Goal: Check status

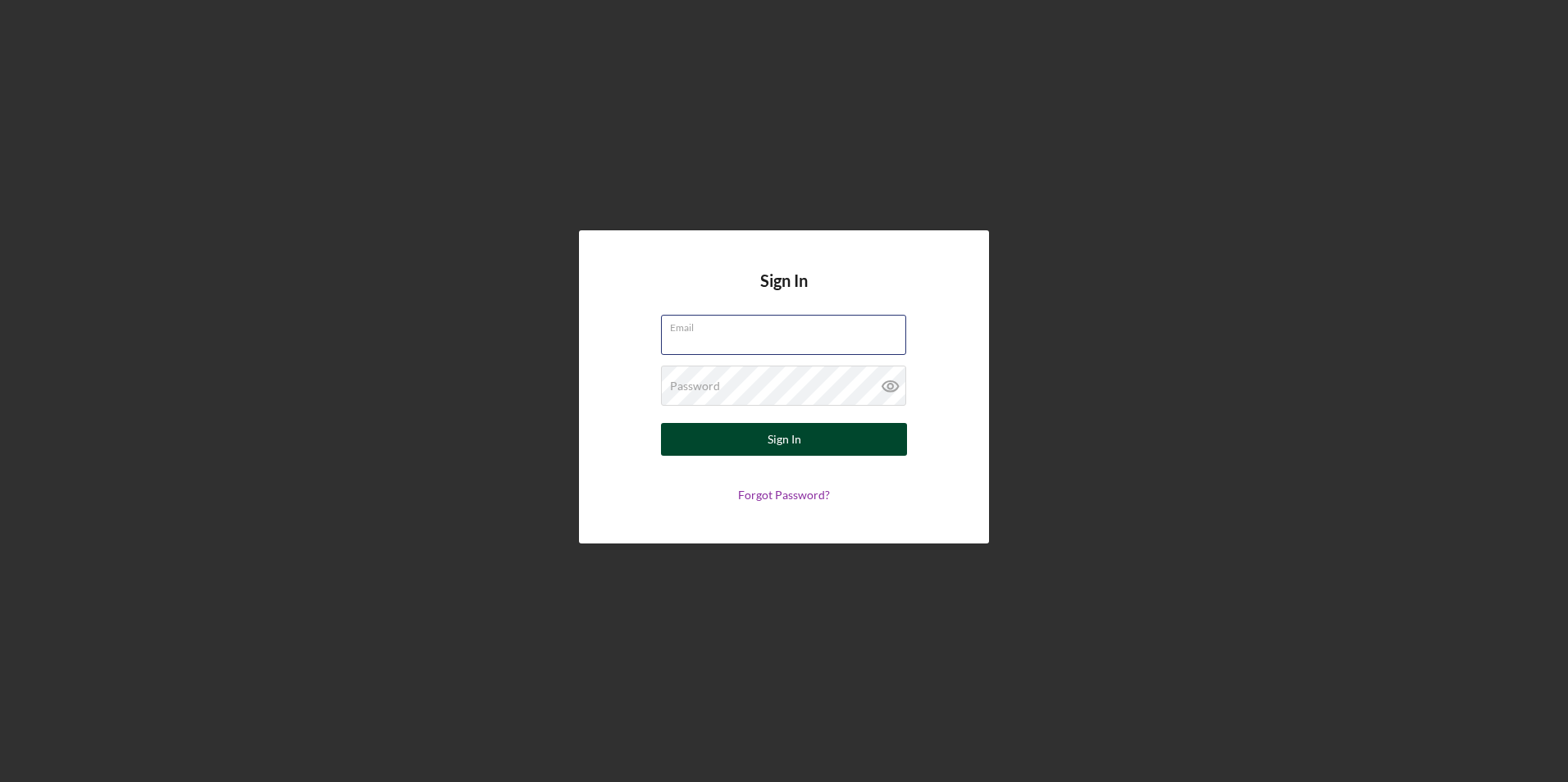
type input "[EMAIL_ADDRESS][DOMAIN_NAME]"
click at [730, 448] on button "Sign In" at bounding box center [784, 439] width 246 height 32
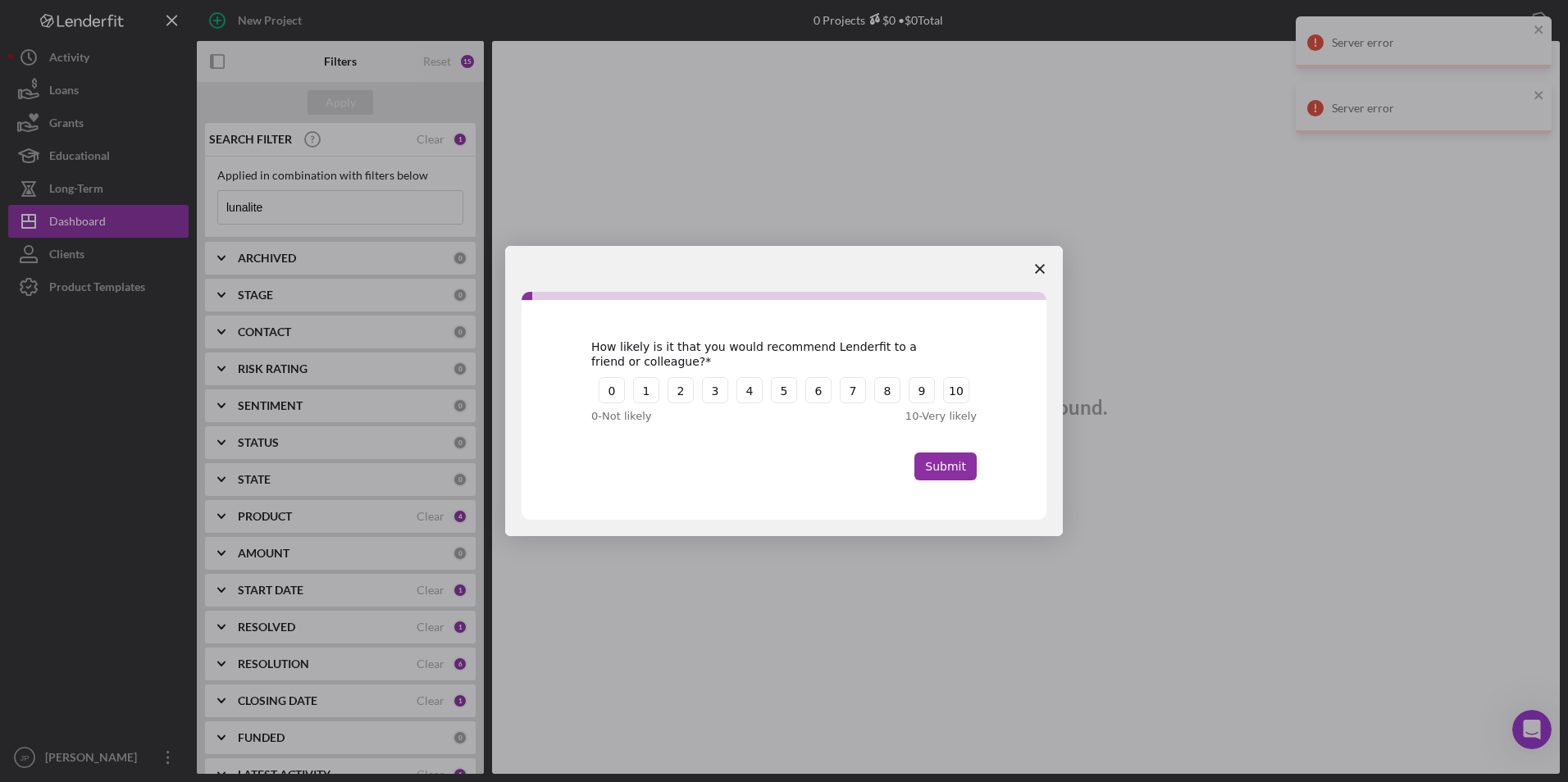
drag, startPoint x: 310, startPoint y: 209, endPoint x: 199, endPoint y: 189, distance: 112.8
click at [194, 190] on div "Intercom messenger" at bounding box center [784, 391] width 1568 height 782
click at [1041, 266] on icon "Close survey" at bounding box center [1040, 269] width 10 height 10
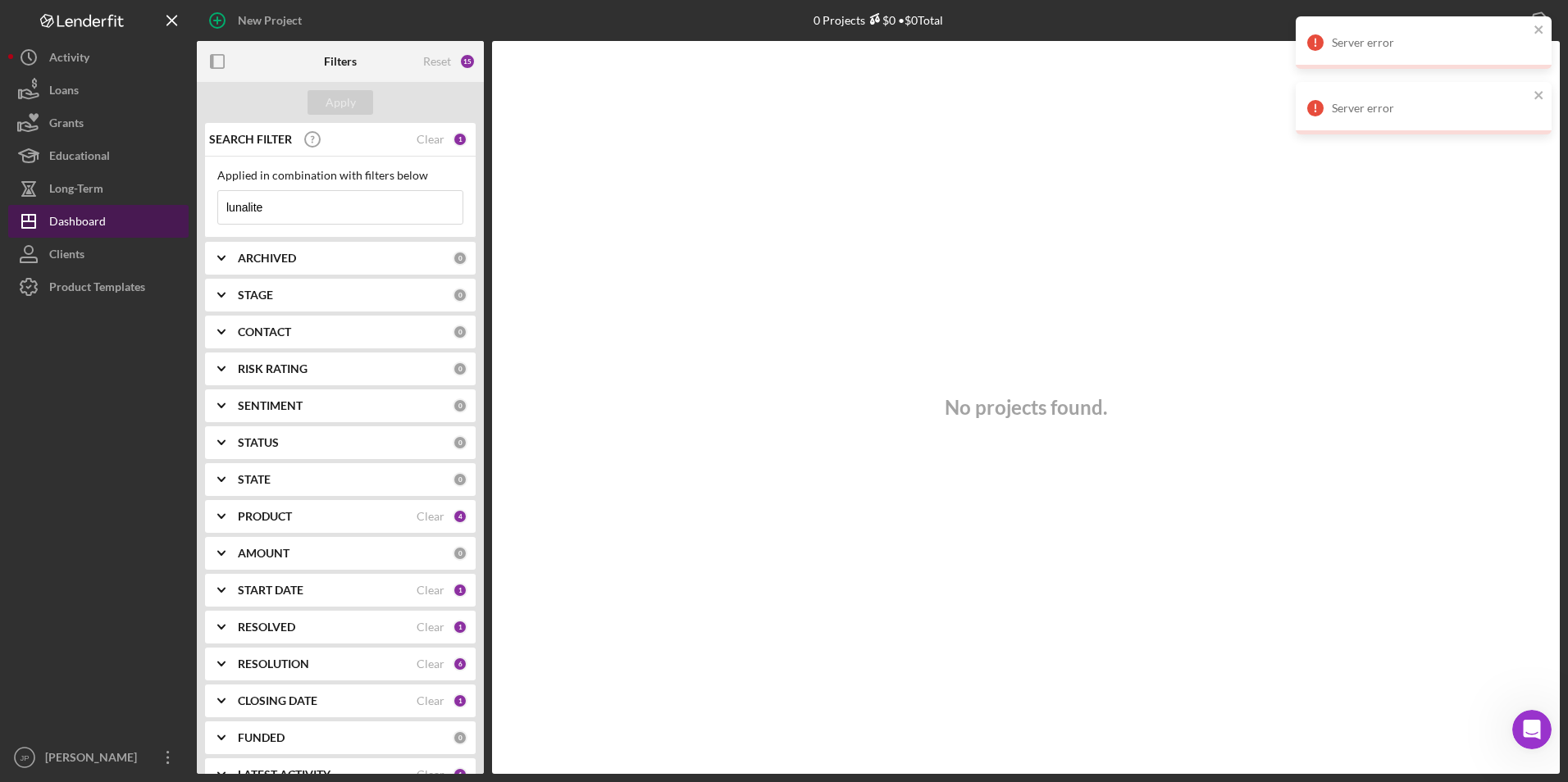
drag, startPoint x: 281, startPoint y: 212, endPoint x: 13, endPoint y: 221, distance: 268.2
click at [15, 223] on div "New Project 0 Projects $0 • $0 Total lunalite Export Icon/Export Filters Reset …" at bounding box center [783, 387] width 1551 height 774
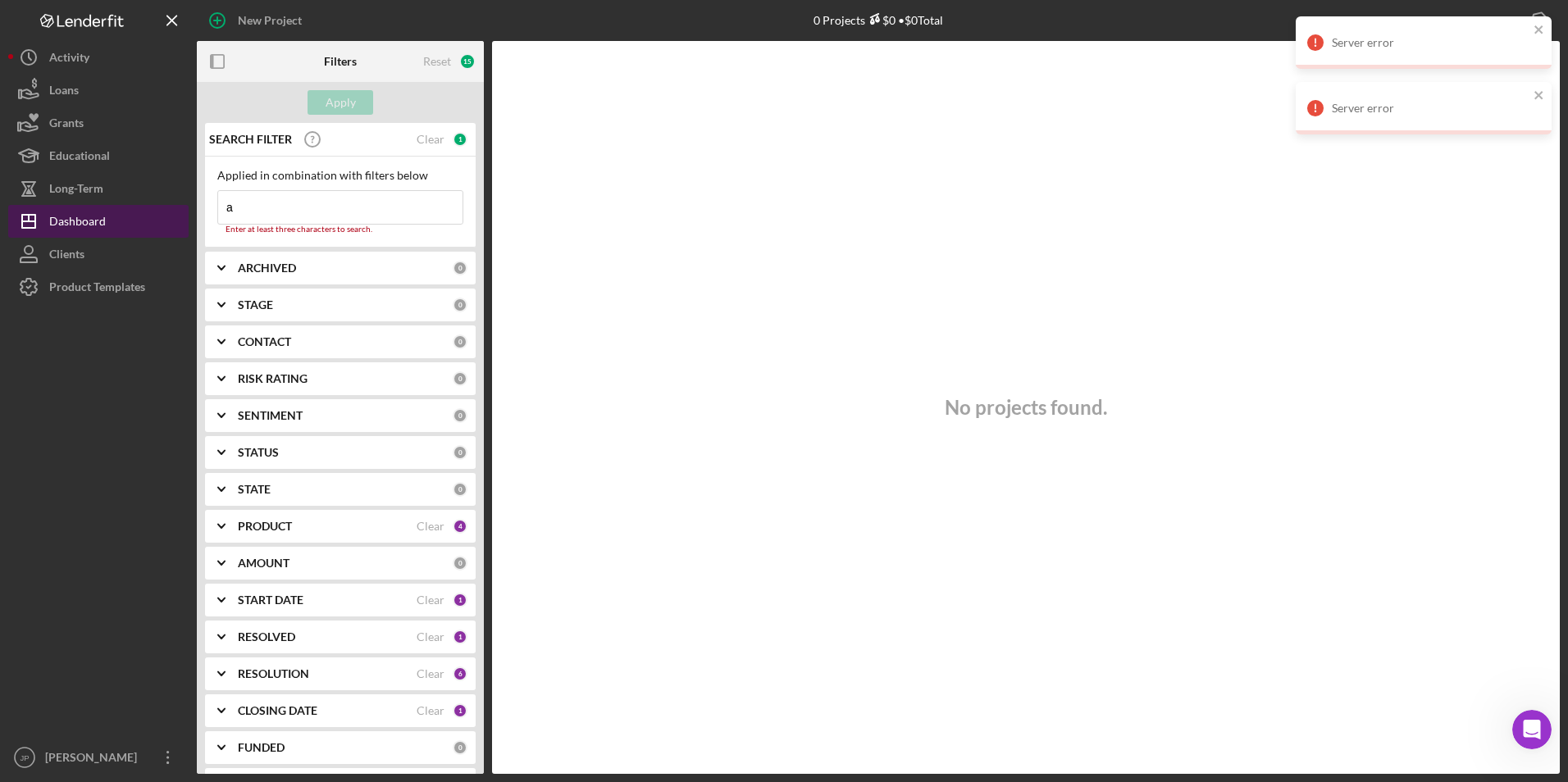
type input "Agni Enterprises"
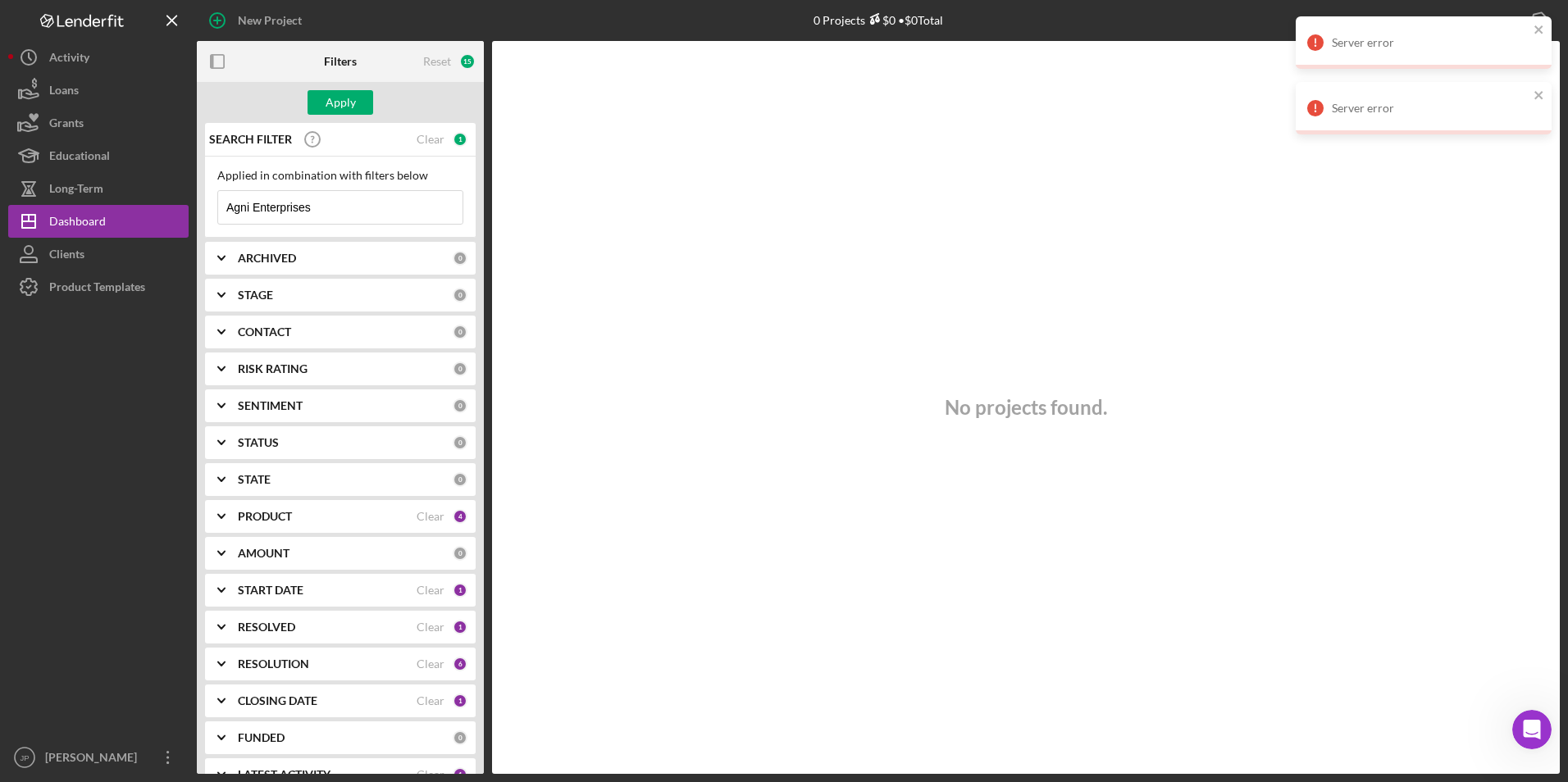
click at [328, 88] on div "Apply" at bounding box center [340, 103] width 287 height 41
drag, startPoint x: 328, startPoint y: 88, endPoint x: 325, endPoint y: 99, distance: 11.4
click at [325, 99] on div "Apply" at bounding box center [340, 102] width 30 height 24
click at [1537, 30] on icon "close" at bounding box center [1539, 29] width 8 height 8
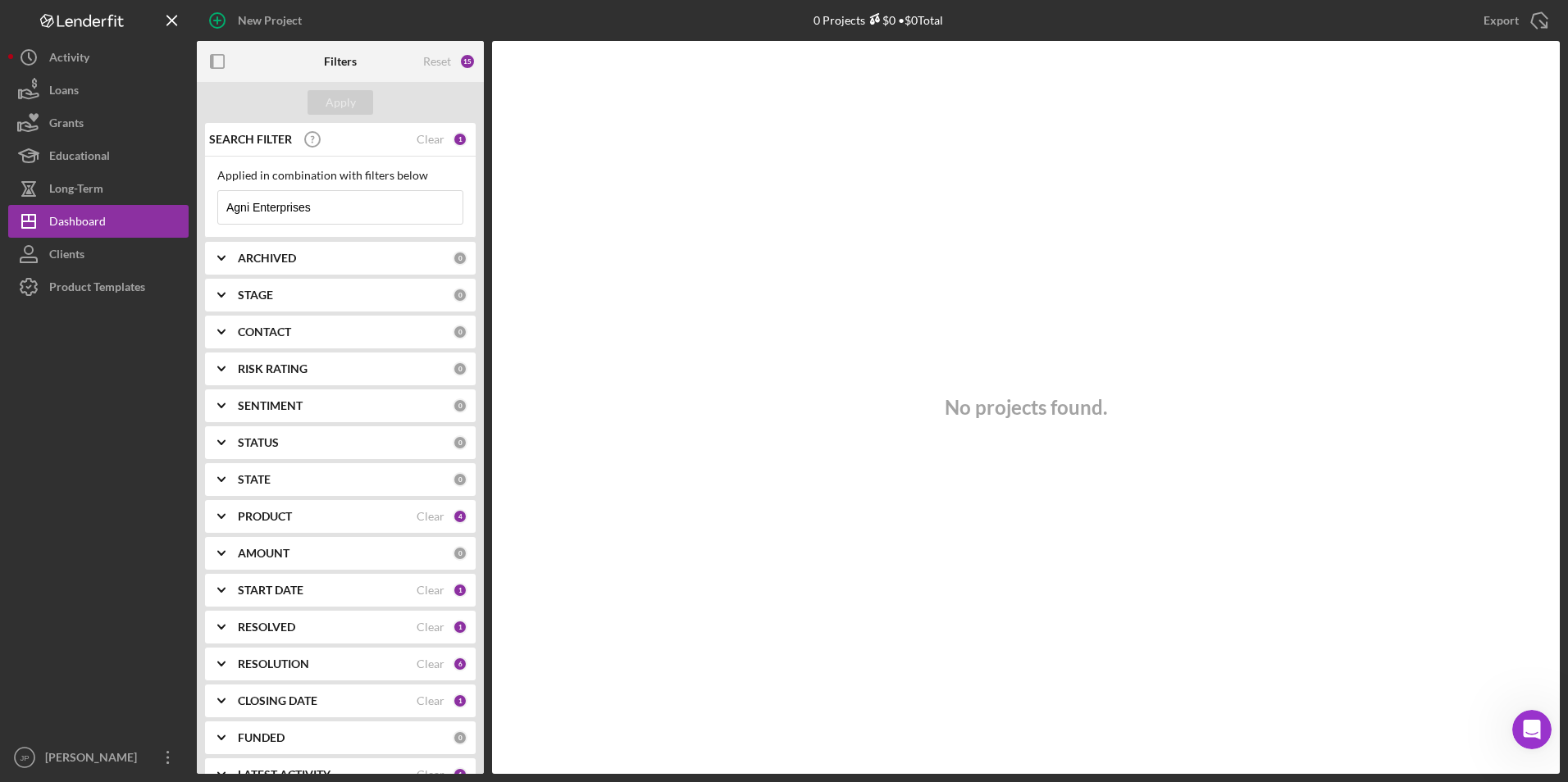
click at [356, 209] on input "Agni Enterprises" at bounding box center [340, 207] width 244 height 32
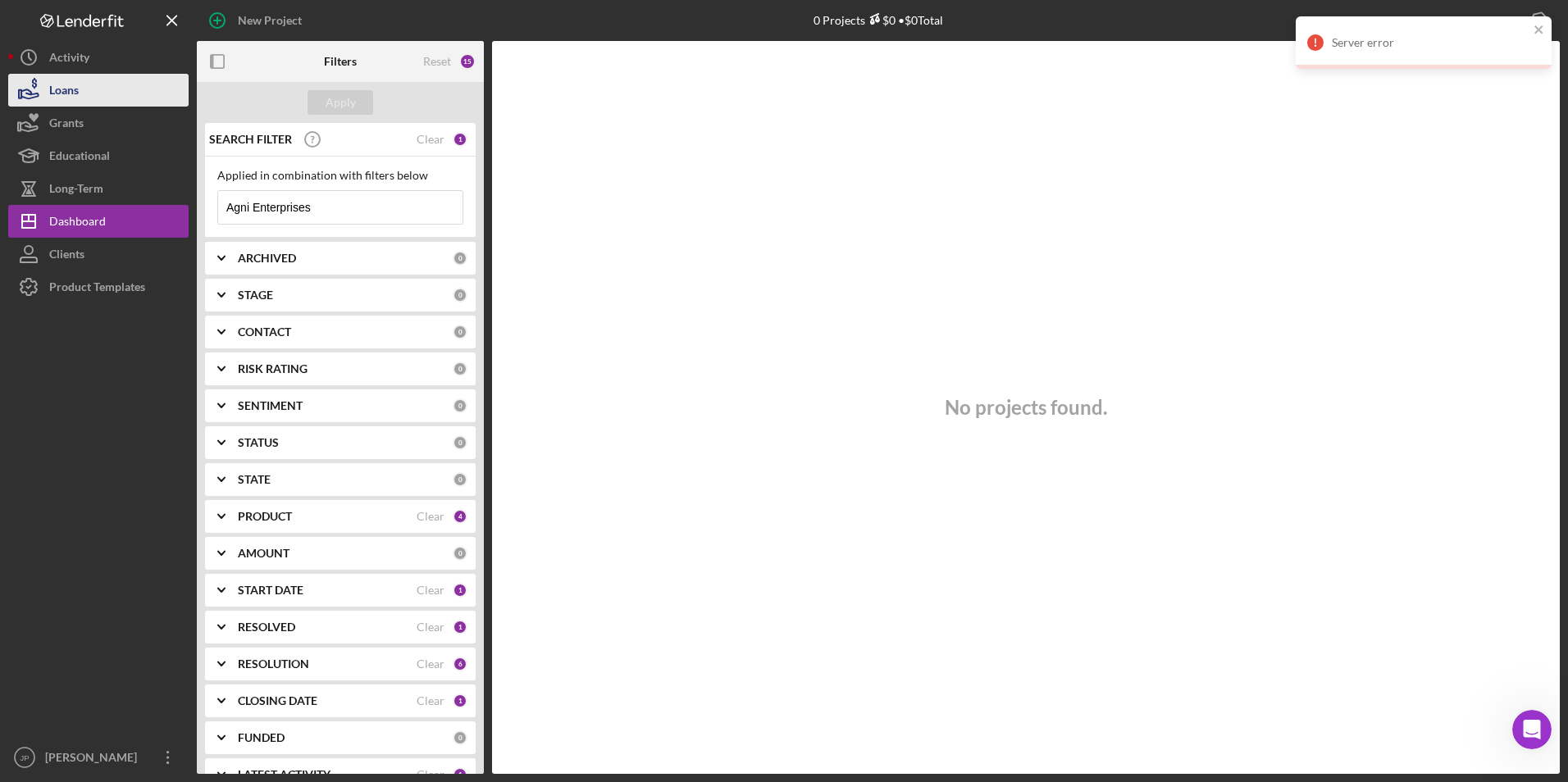
click at [86, 88] on button "Loans" at bounding box center [98, 89] width 180 height 32
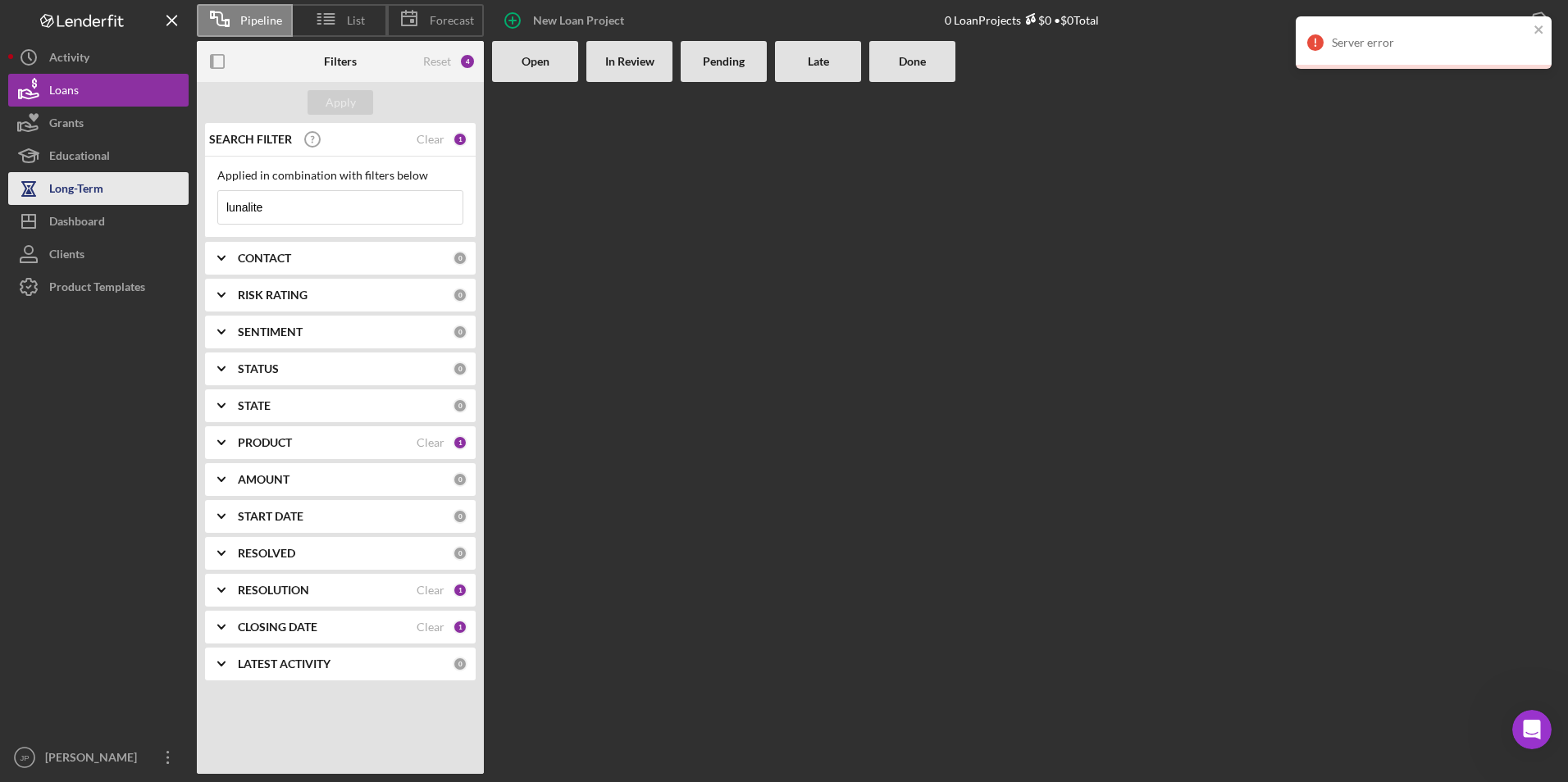
drag, startPoint x: 274, startPoint y: 209, endPoint x: 32, endPoint y: 173, distance: 244.7
click at [32, 173] on div "Pipeline List Forecast New Loan Project 0 Loan Projects $0 • $0 Total Export Ic…" at bounding box center [783, 387] width 1551 height 774
type input "Agni Enterprises"
click at [339, 102] on div "Apply" at bounding box center [340, 102] width 30 height 24
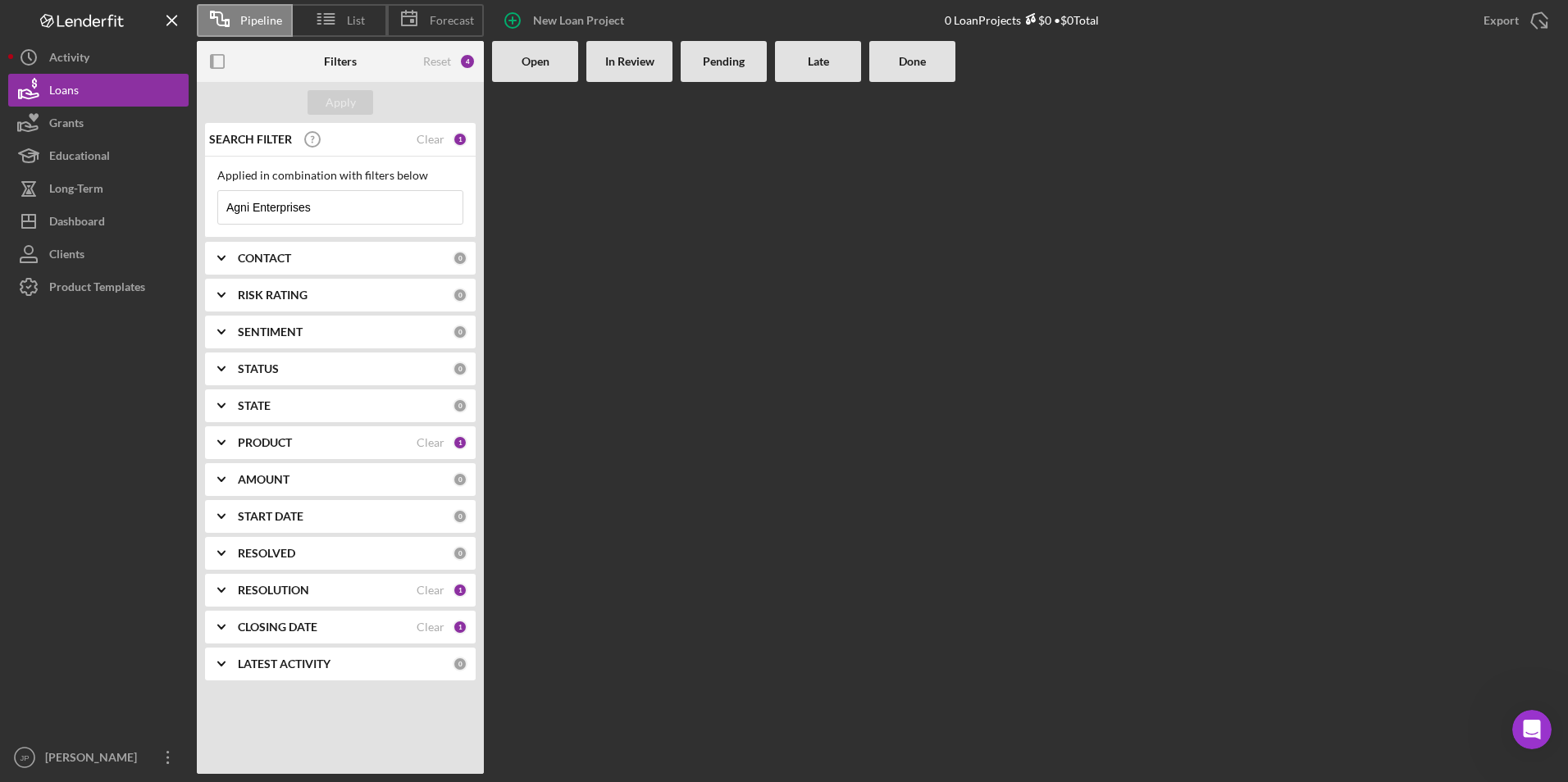
click at [315, 214] on input "Agni Enterprises" at bounding box center [340, 207] width 244 height 32
click at [435, 445] on div "Clear" at bounding box center [430, 442] width 27 height 13
click at [433, 586] on div "Clear" at bounding box center [430, 590] width 27 height 13
drag, startPoint x: 426, startPoint y: 626, endPoint x: 435, endPoint y: 622, distance: 9.8
click at [424, 626] on div "Clear" at bounding box center [430, 627] width 27 height 13
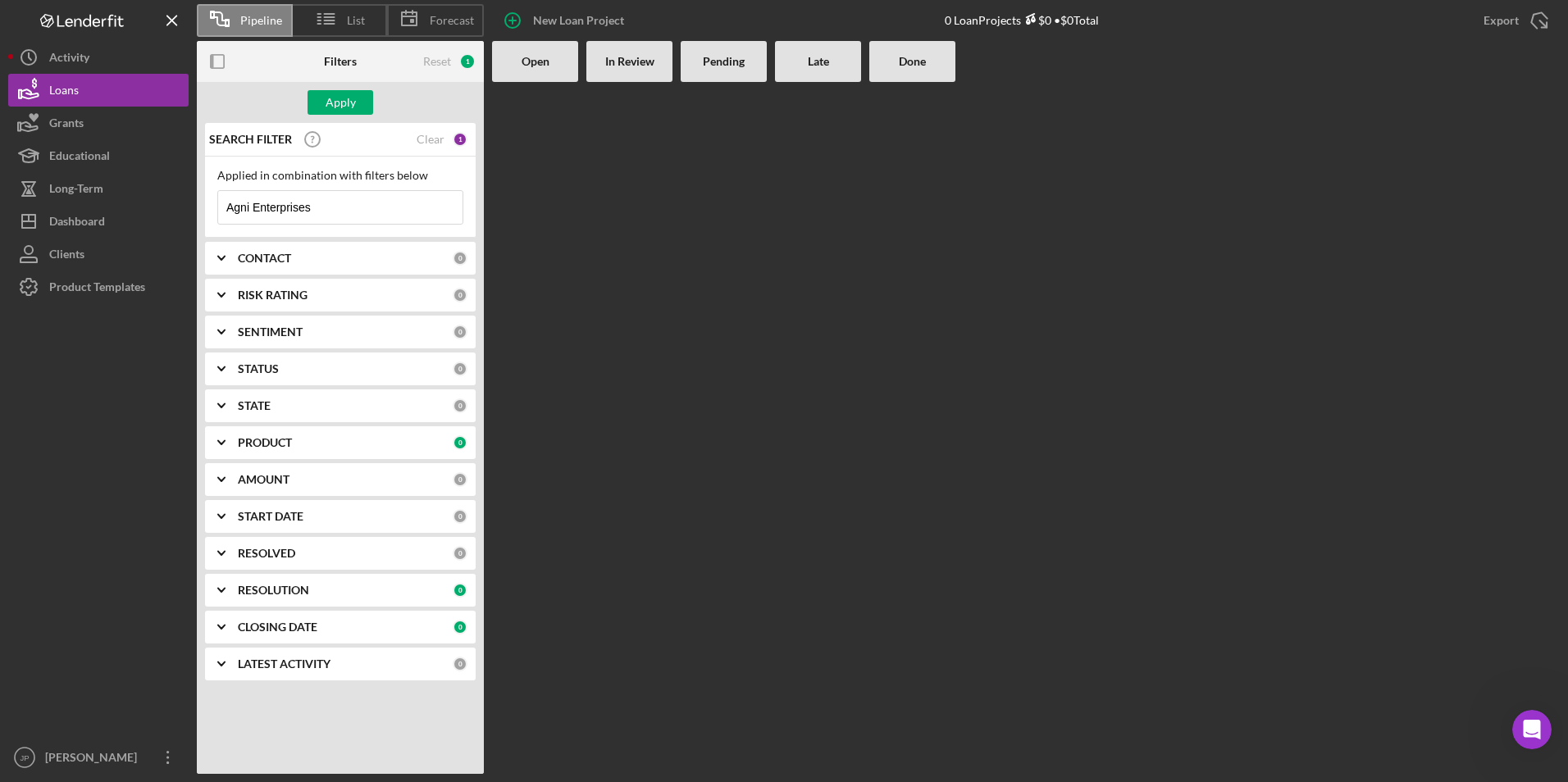
click at [355, 207] on input "Agni Enterprises" at bounding box center [340, 207] width 244 height 32
click at [308, 103] on div "Apply" at bounding box center [340, 103] width 287 height 41
click at [548, 73] on div "Open" at bounding box center [535, 62] width 86 height 41
click at [635, 58] on b "In Review" at bounding box center [630, 61] width 49 height 13
drag, startPoint x: 812, startPoint y: 93, endPoint x: 839, endPoint y: 95, distance: 27.1
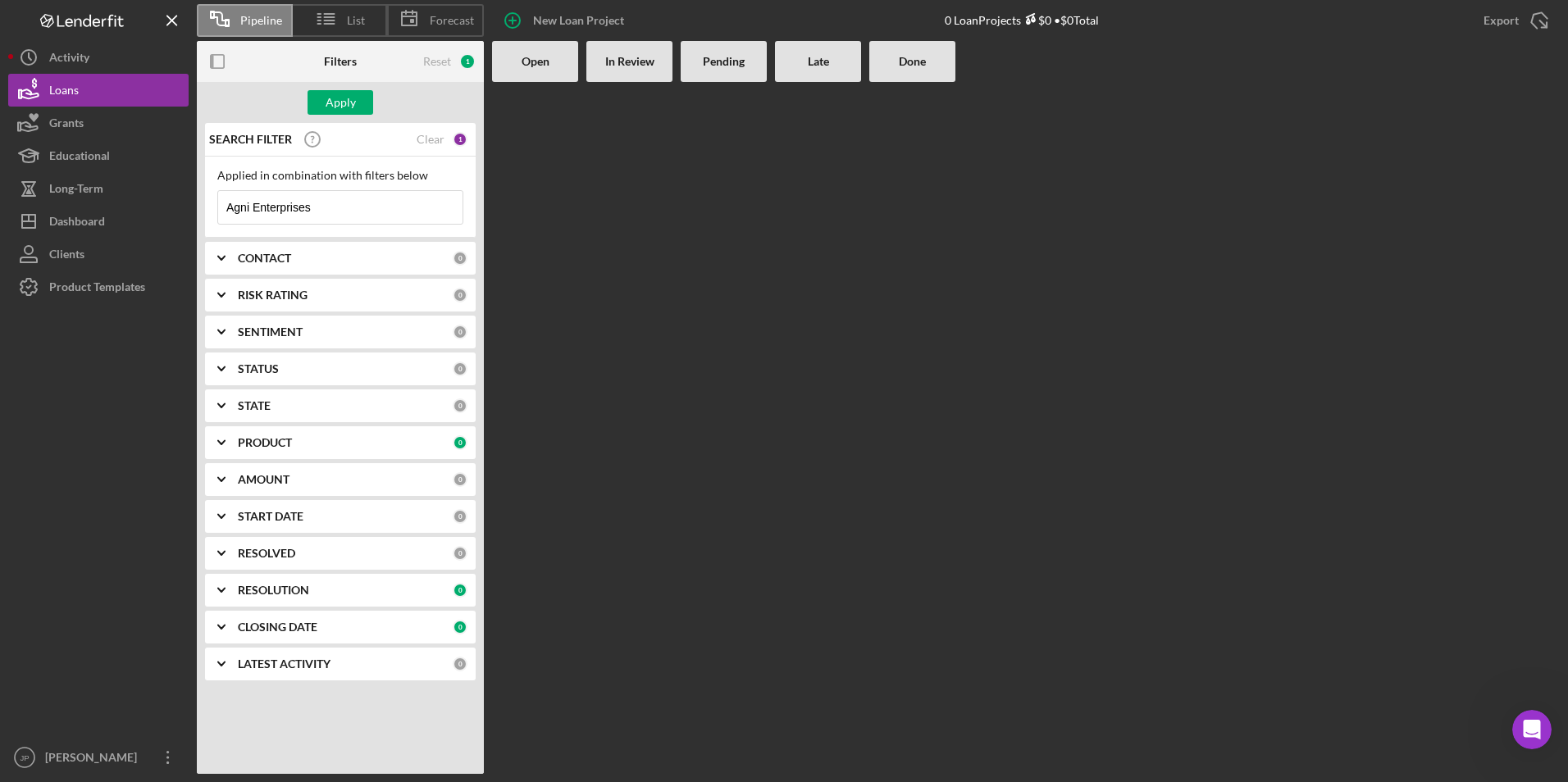
click at [811, 93] on div at bounding box center [818, 428] width 86 height 692
click at [345, 214] on input "Agni Enterprises" at bounding box center [340, 207] width 244 height 32
click at [222, 440] on icon "Icon/Expander" at bounding box center [221, 443] width 41 height 41
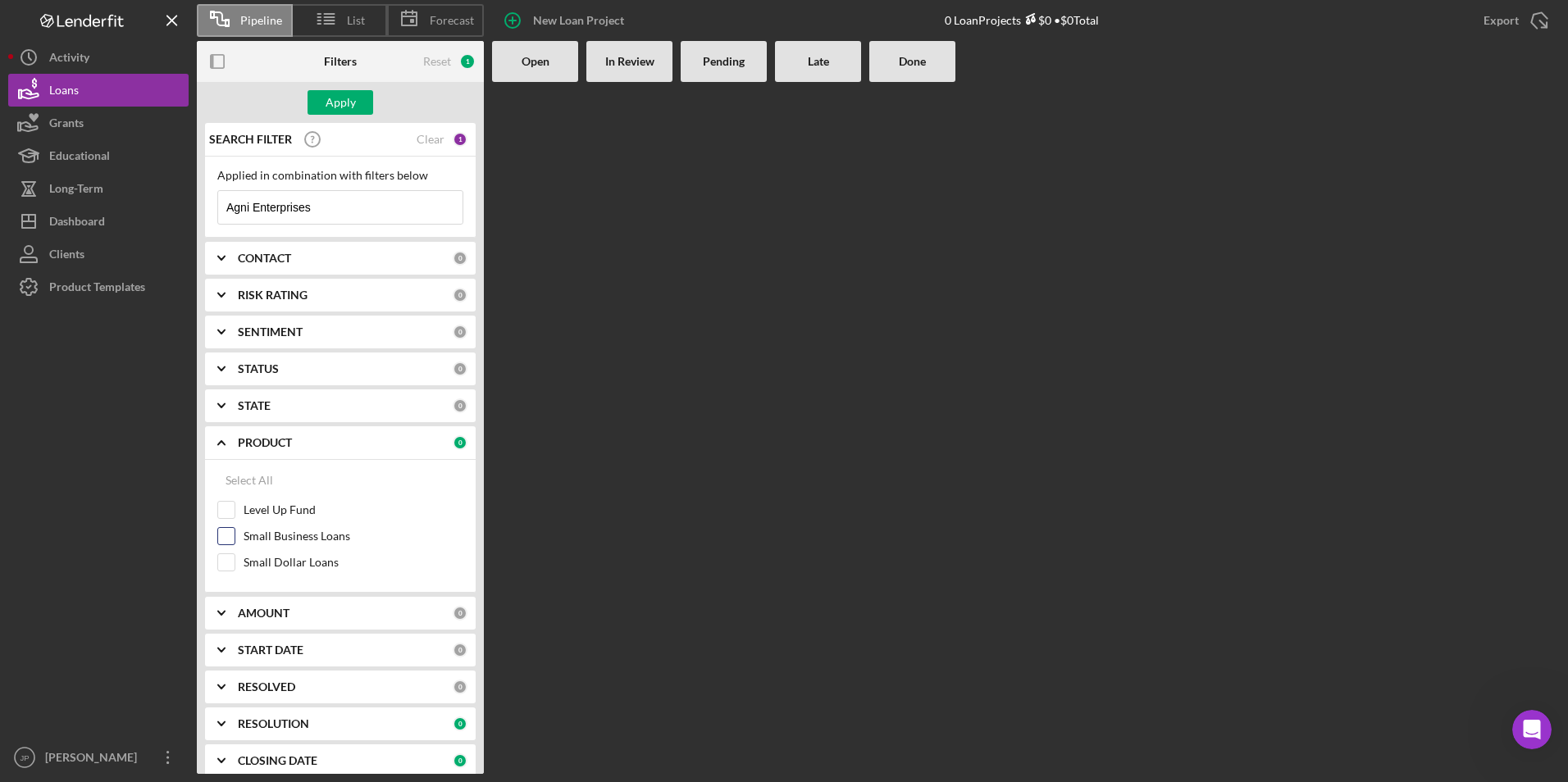
click at [229, 539] on input "Small Business Loans" at bounding box center [226, 536] width 17 height 17
checkbox input "true"
click at [335, 108] on div "Apply" at bounding box center [340, 102] width 30 height 24
click at [94, 65] on button "Icon/History Activity" at bounding box center [98, 57] width 180 height 32
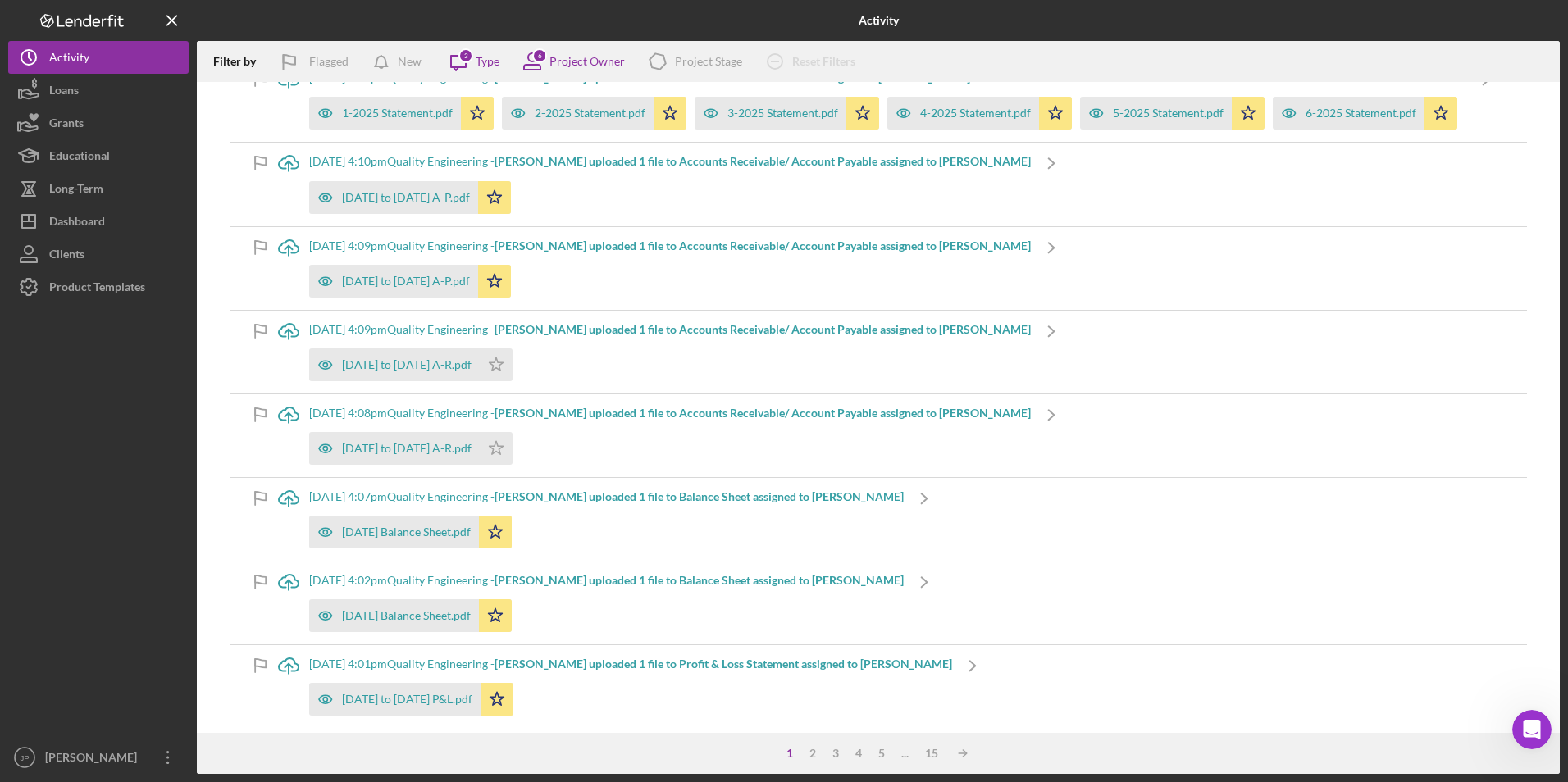
scroll to position [8788, 0]
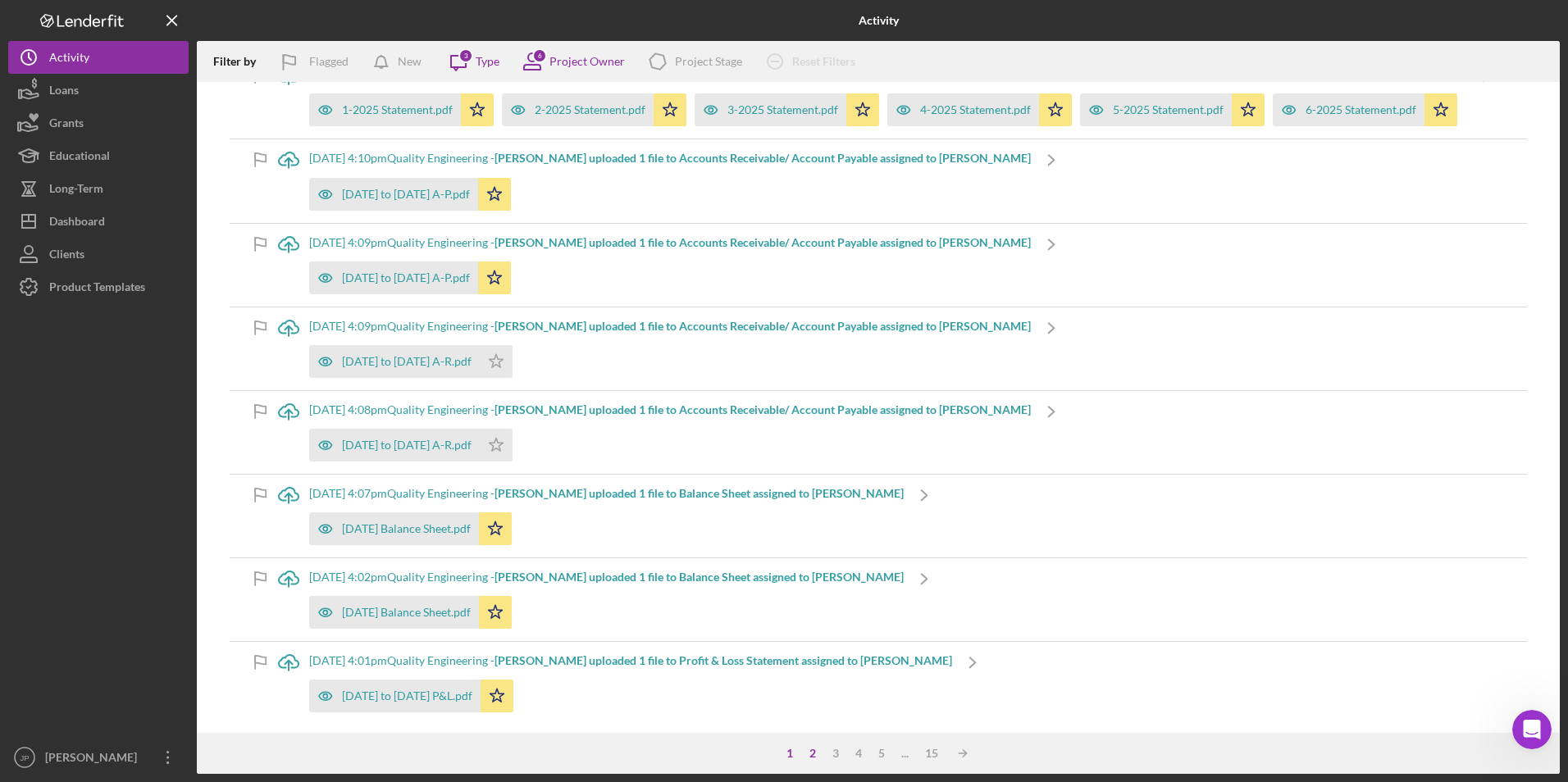
click at [811, 758] on div "2" at bounding box center [812, 753] width 23 height 13
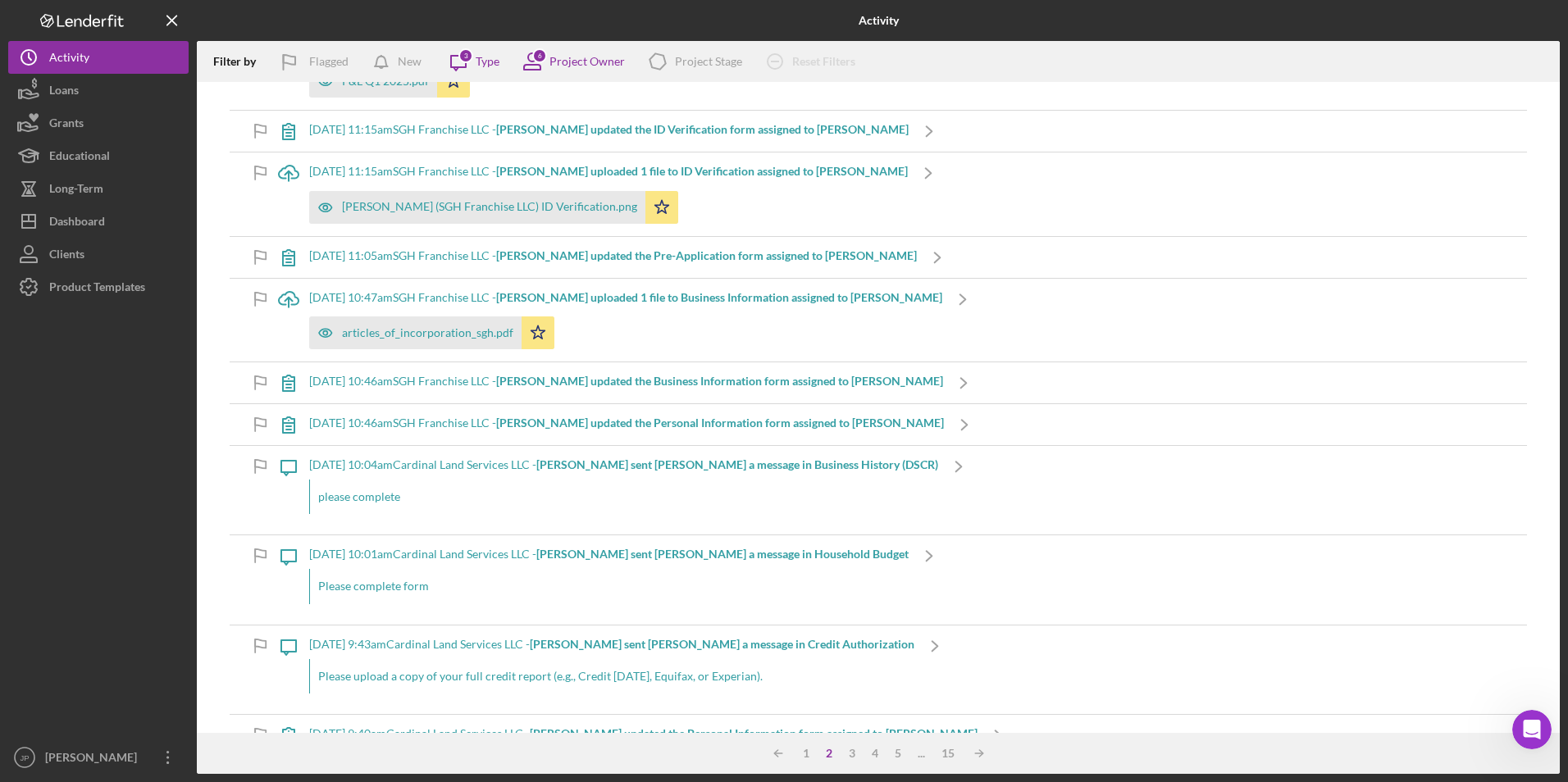
scroll to position [6233, 0]
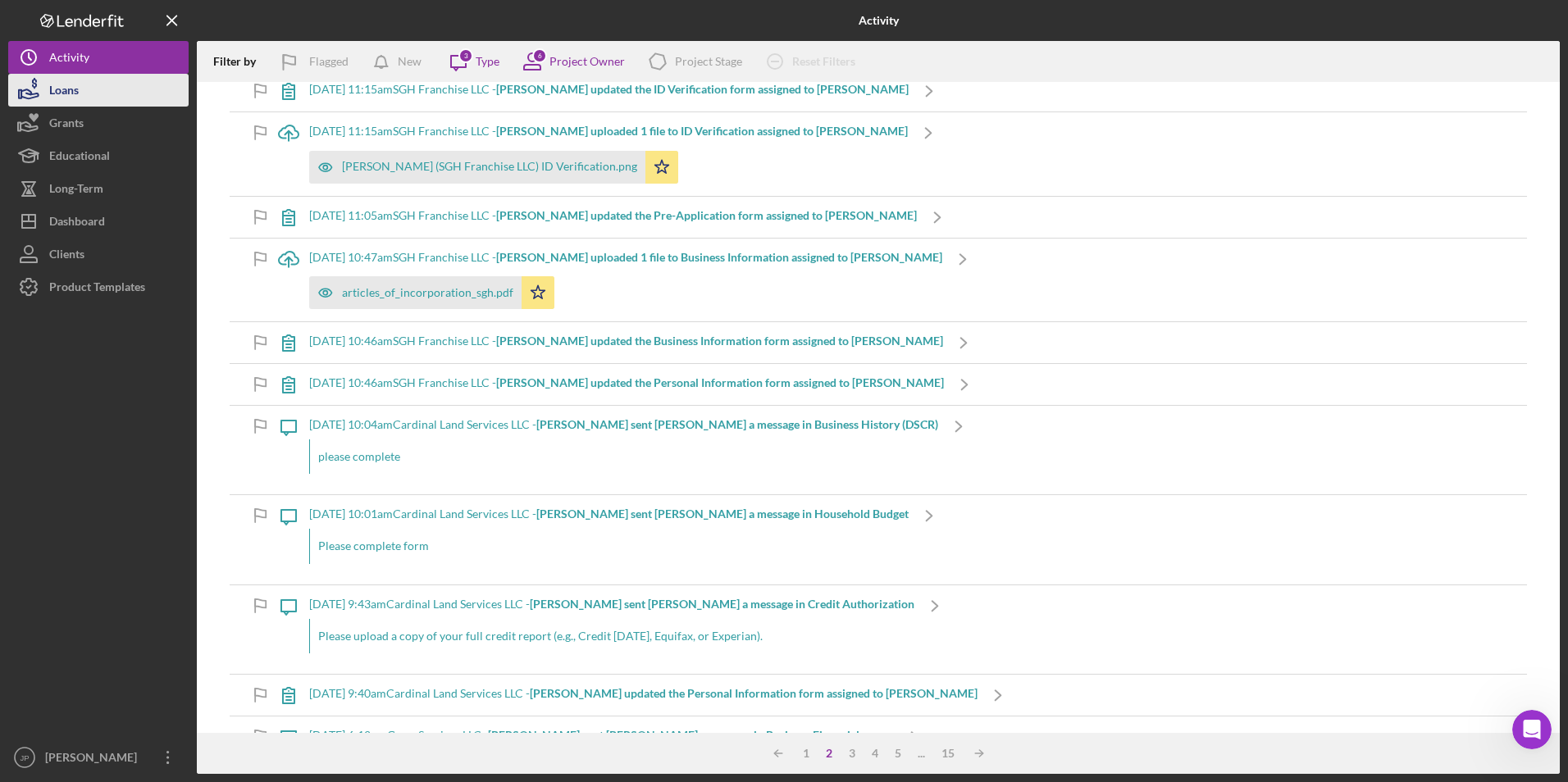
click at [43, 90] on icon "button" at bounding box center [28, 90] width 41 height 41
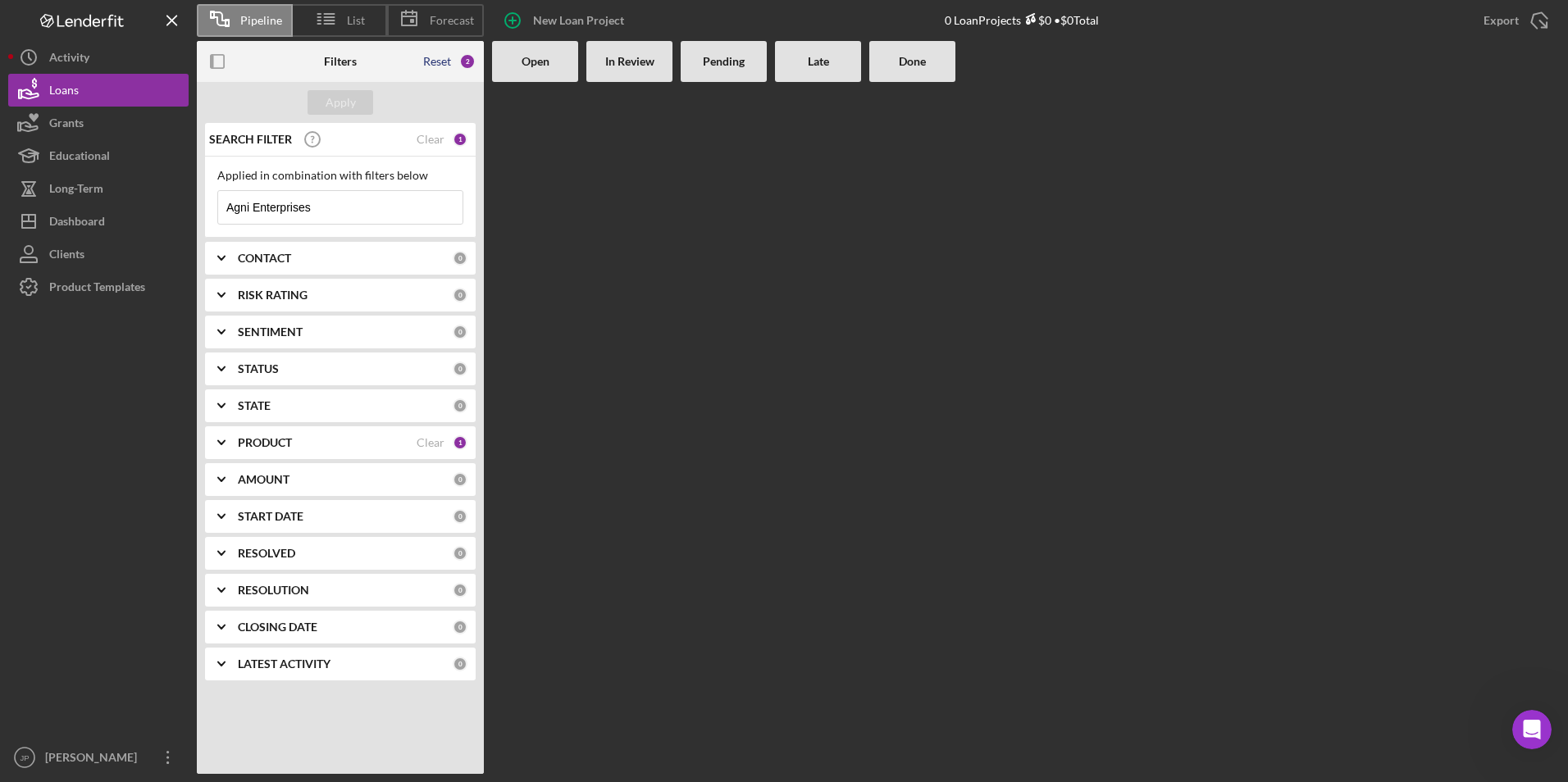
click at [445, 66] on div "Reset" at bounding box center [437, 61] width 27 height 13
click at [337, 99] on div "Apply" at bounding box center [340, 102] width 30 height 24
click at [431, 262] on div "Clear" at bounding box center [430, 258] width 27 height 13
click at [339, 98] on div "Apply" at bounding box center [340, 102] width 30 height 24
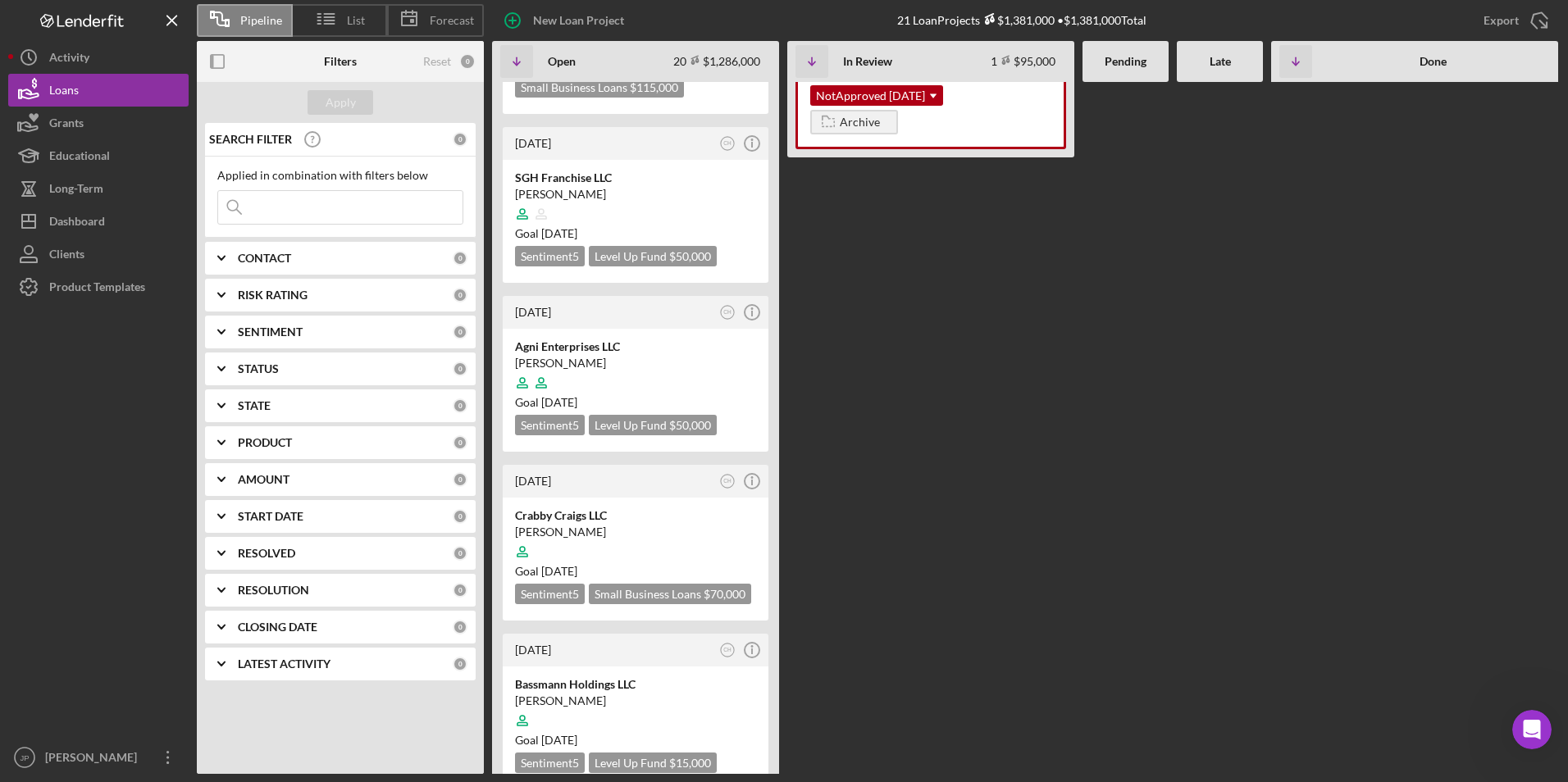
scroll to position [289, 0]
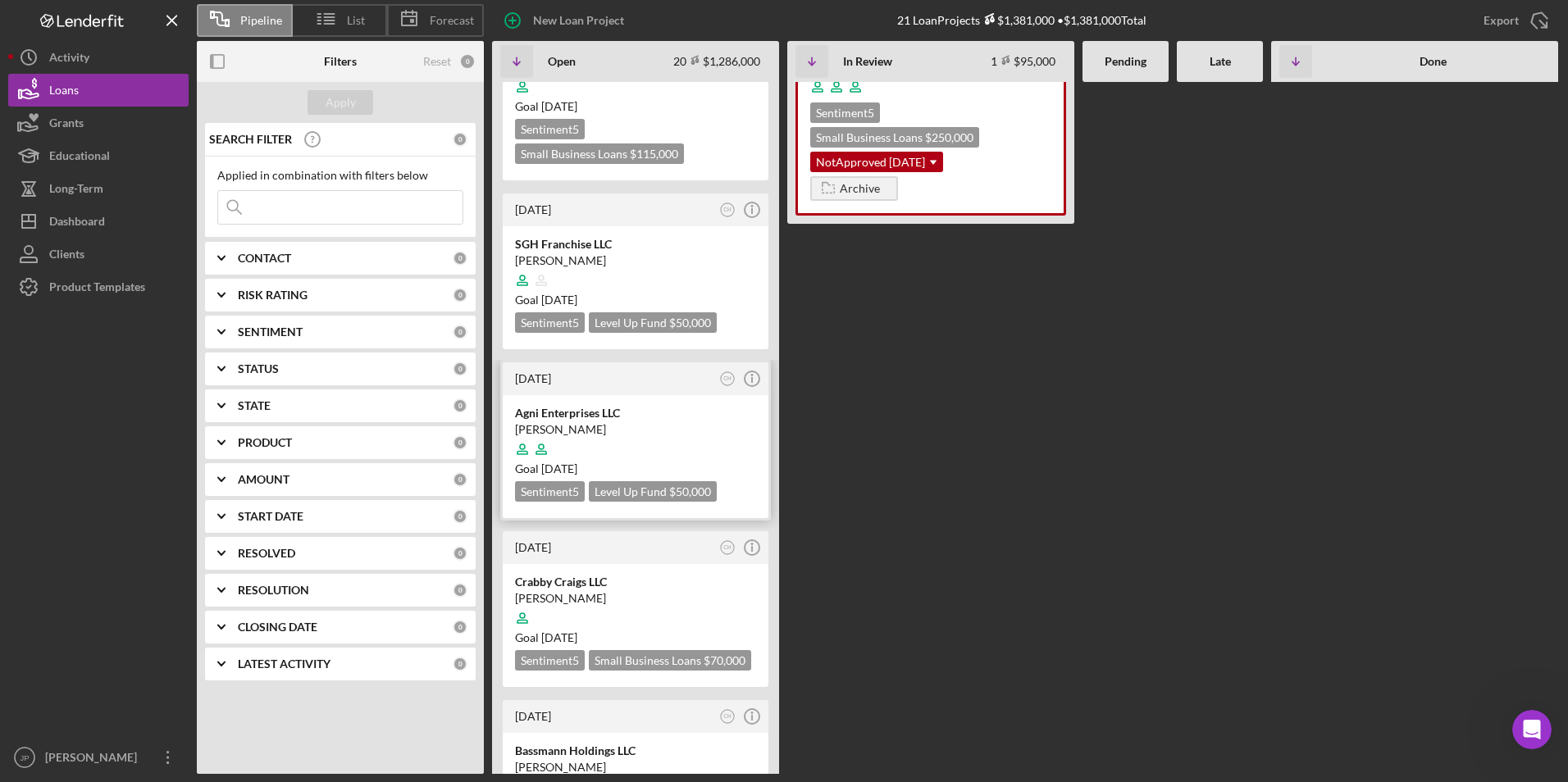
click at [663, 405] on div "Agni Enterprises LLC" at bounding box center [636, 413] width 241 height 17
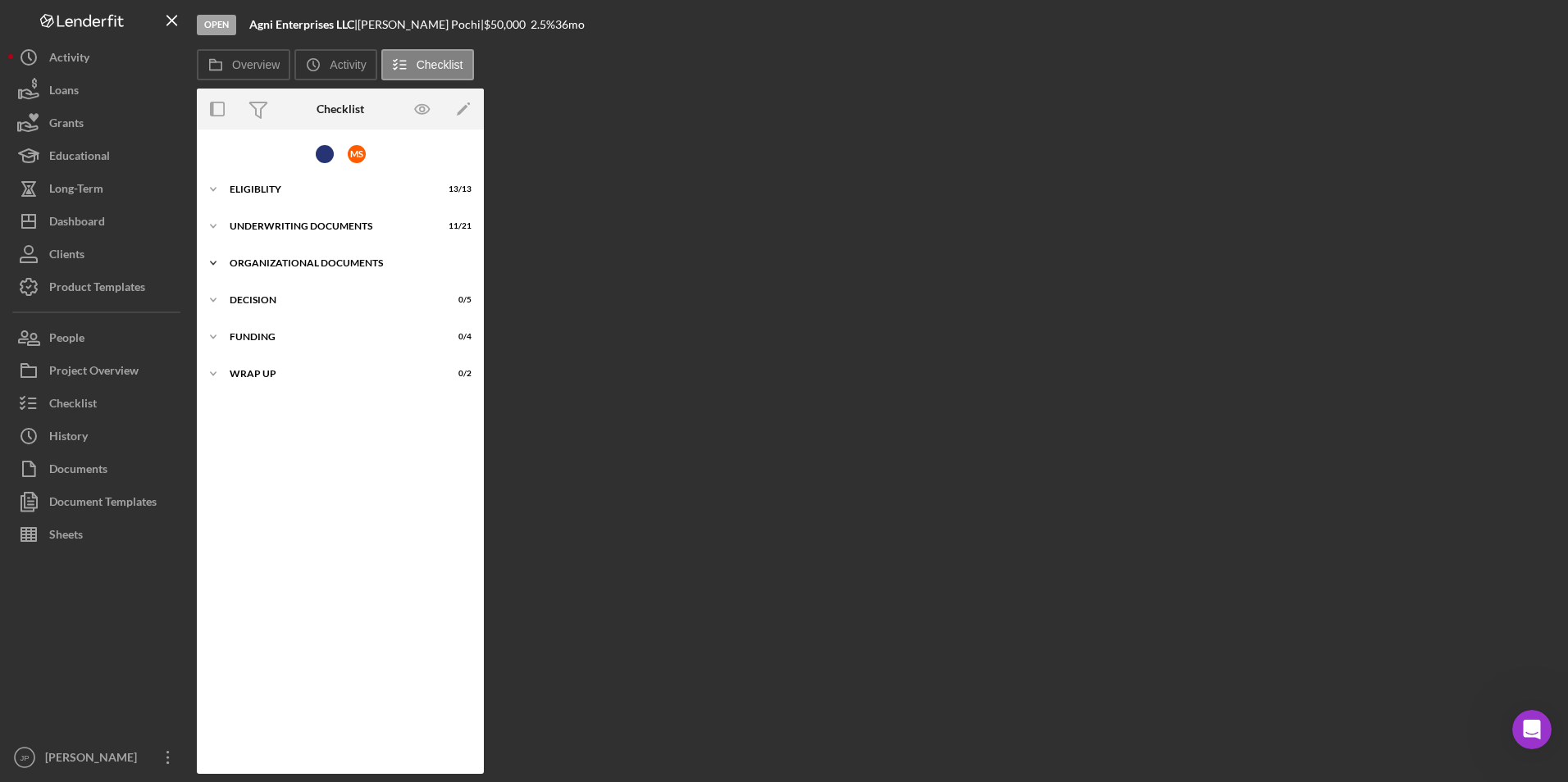
click at [355, 261] on div "Organizational Documents" at bounding box center [346, 264] width 234 height 10
click at [214, 191] on polyline at bounding box center [213, 189] width 5 height 3
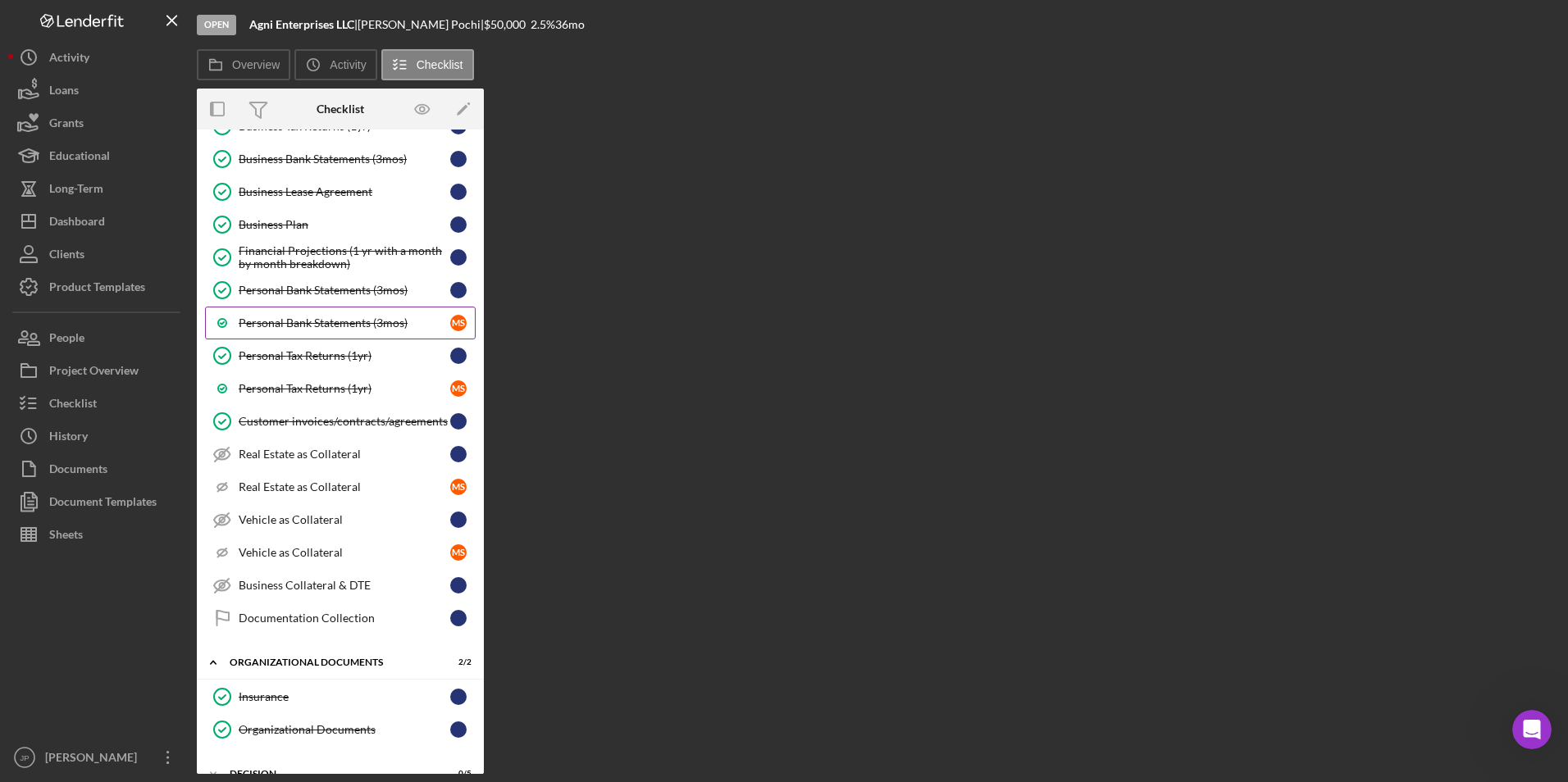
scroll to position [328, 0]
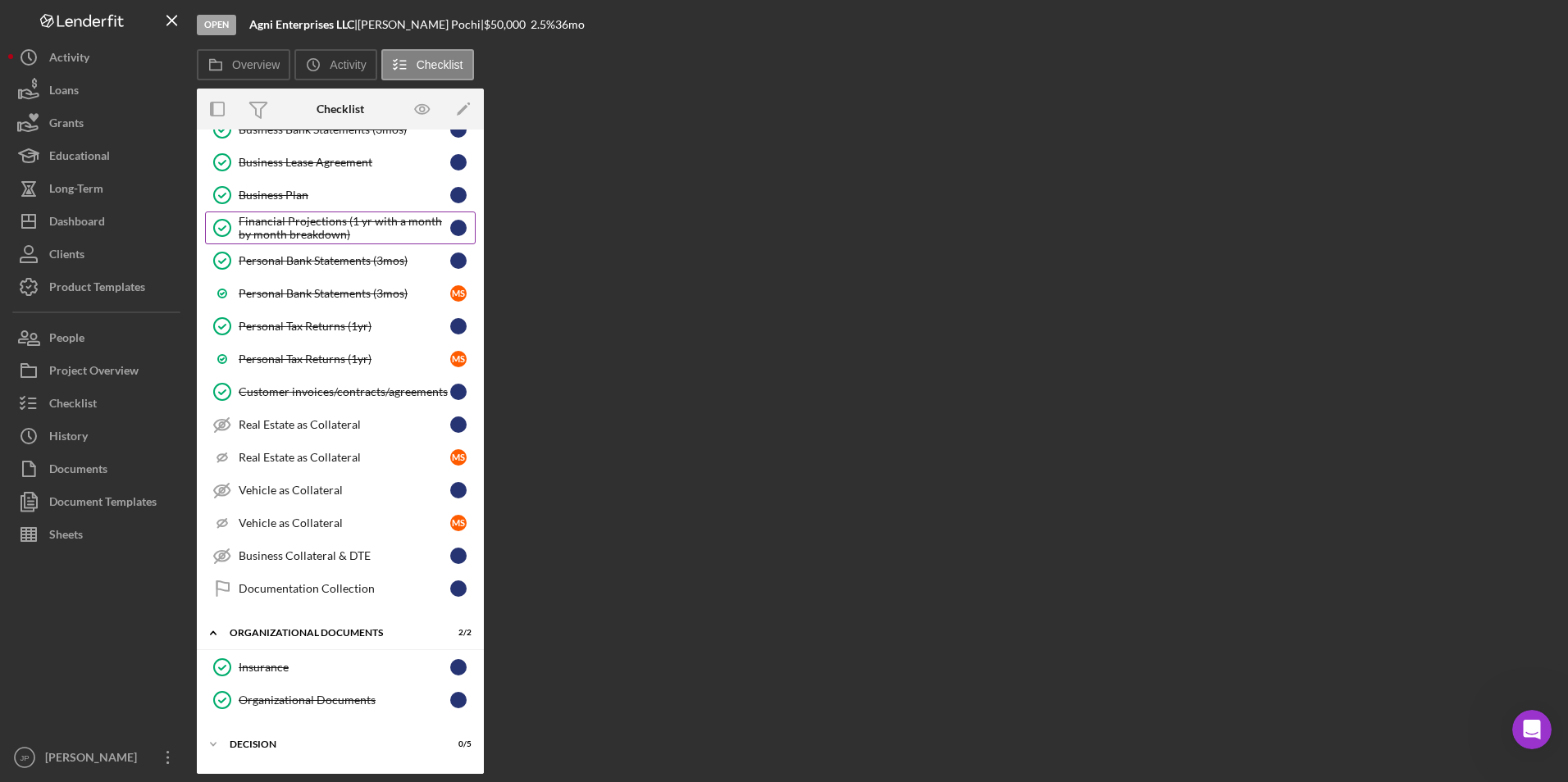
click at [309, 233] on div "Financial Projections (1 yr with a month by month breakdown)" at bounding box center [345, 227] width 212 height 26
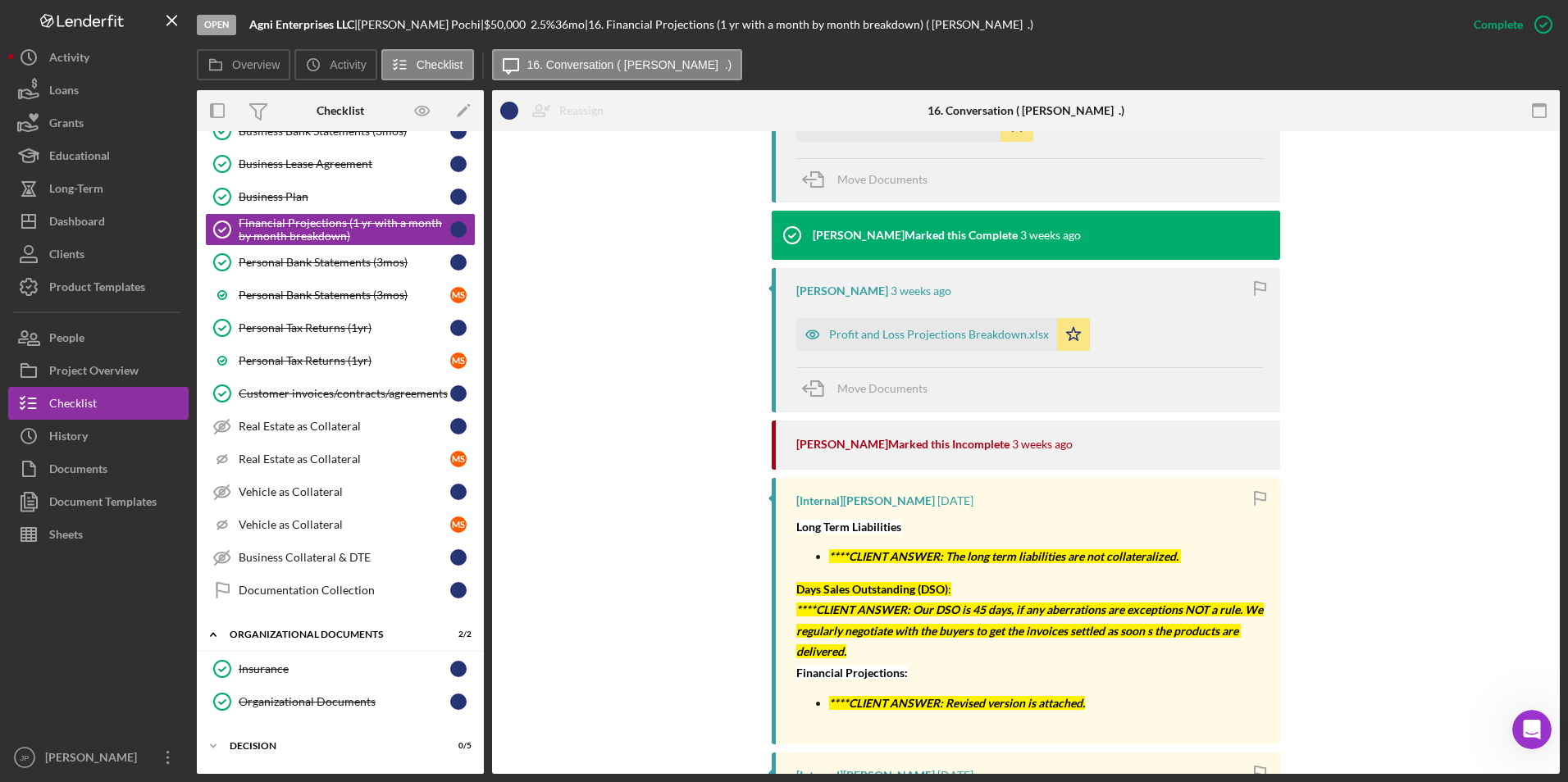
scroll to position [1066, 0]
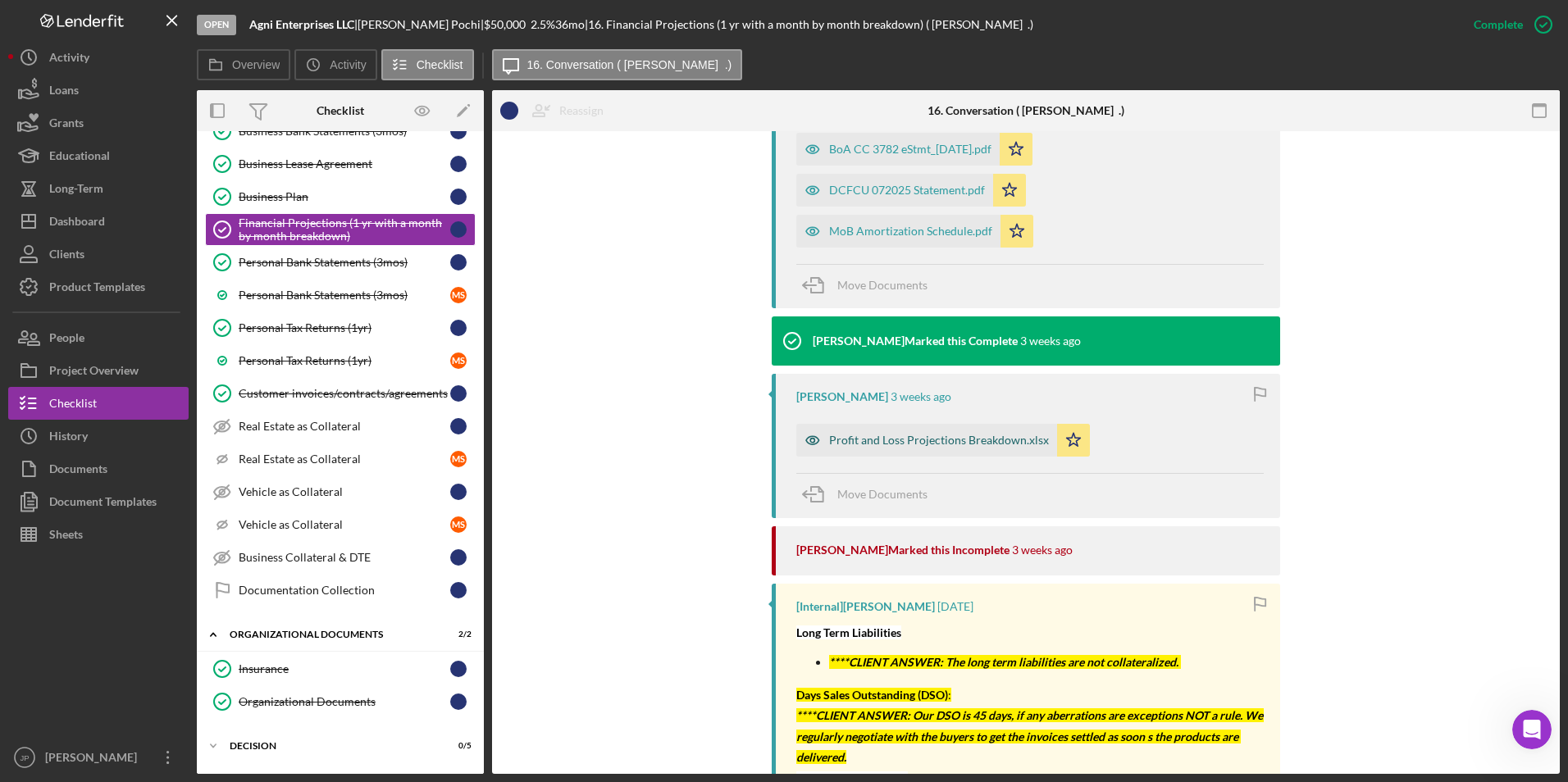
click at [889, 432] on div "Profit and Loss Projections Breakdown.xlsx" at bounding box center [927, 440] width 261 height 32
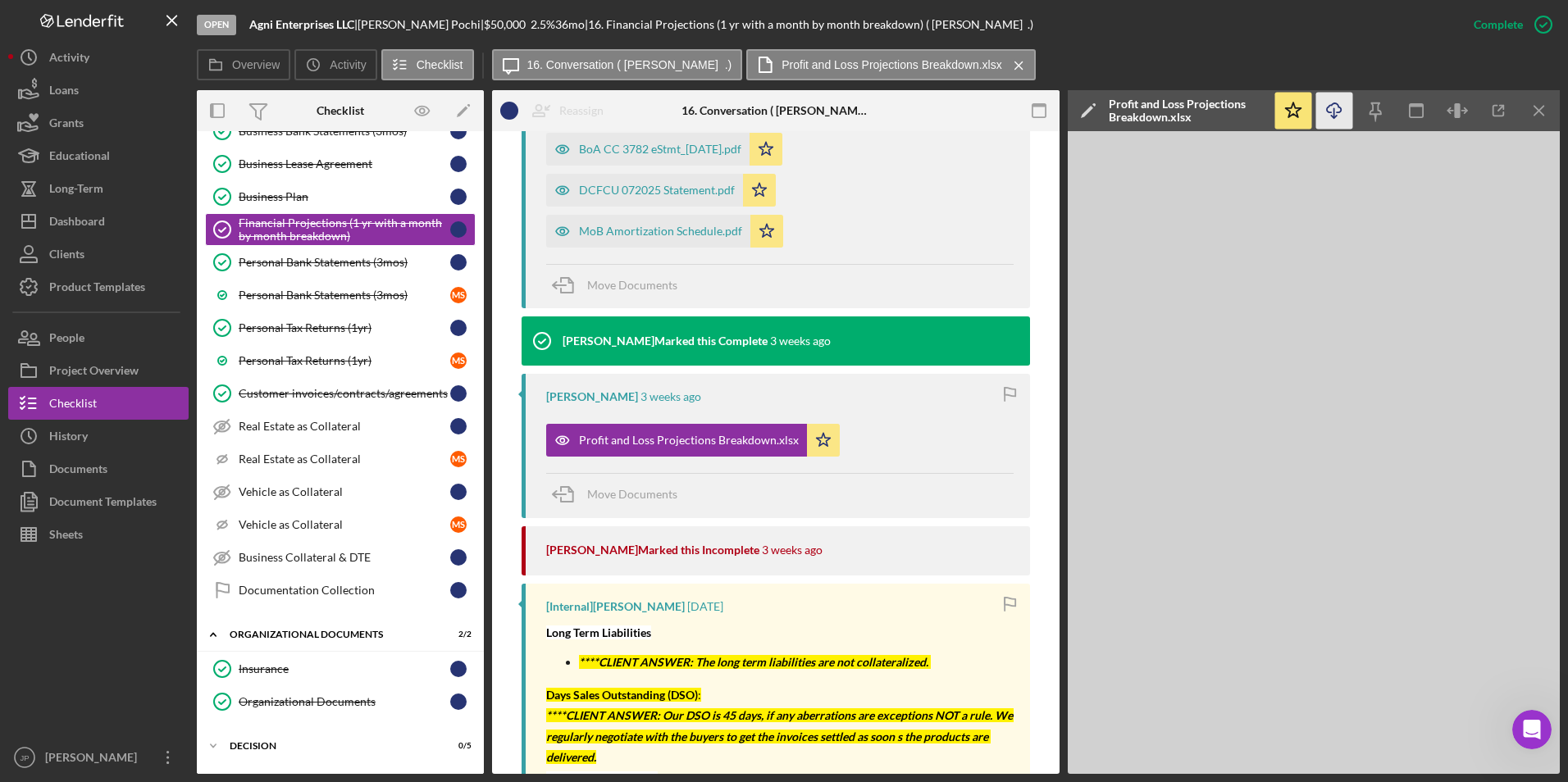
click at [1334, 113] on icon "Icon/Download" at bounding box center [1335, 112] width 37 height 37
